Goal: Transaction & Acquisition: Purchase product/service

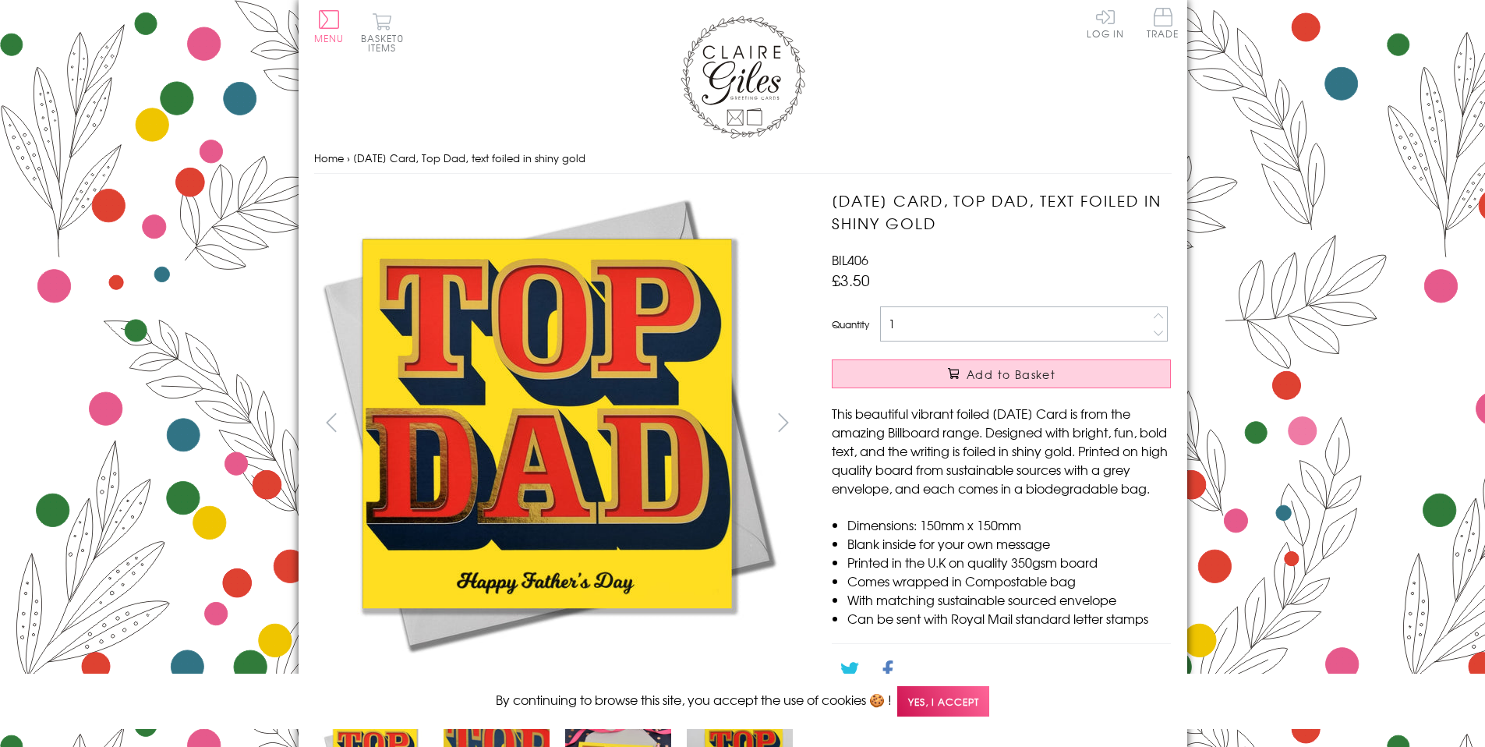
scroll to position [747, 0]
